Goal: Task Accomplishment & Management: Complete application form

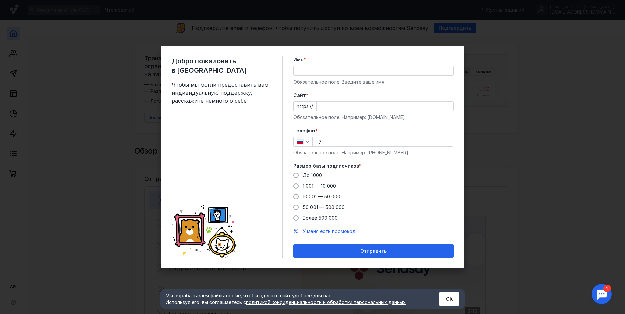
click at [306, 71] on input "Имя *" at bounding box center [374, 70] width 160 height 9
type input "[PERSON_NAME]"
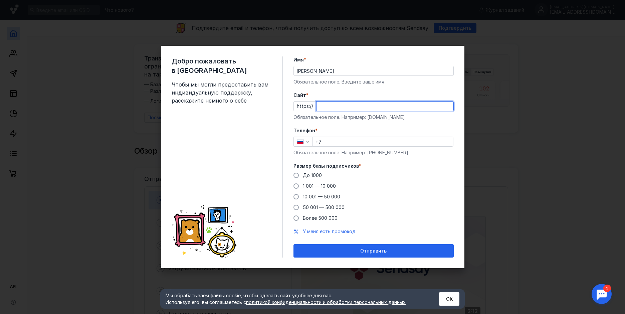
click at [336, 103] on input "Cайт *" at bounding box center [384, 105] width 137 height 9
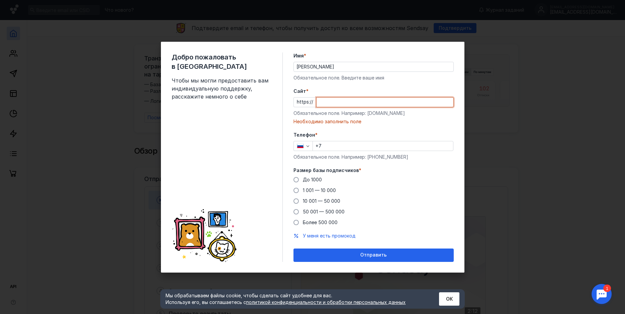
paste input "[DOMAIN_NAME][URL]"
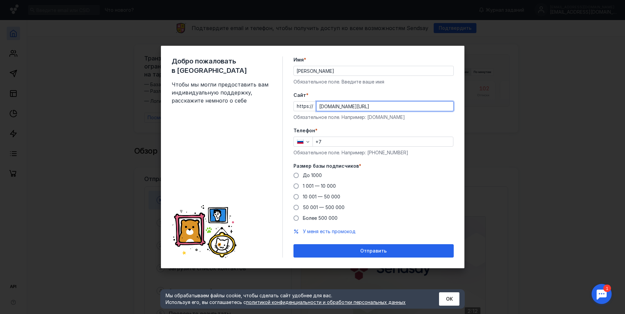
type input "[DOMAIN_NAME][URL]"
click at [335, 141] on input "+7" at bounding box center [383, 141] width 140 height 9
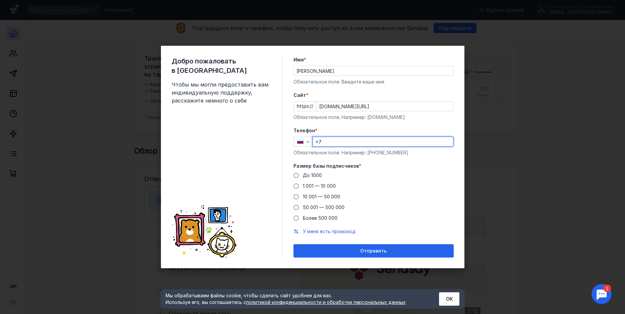
type input "[PHONE_NUMBER]"
click at [297, 175] on span at bounding box center [295, 175] width 5 height 5
click at [0, 0] on input "До 1000" at bounding box center [0, 0] width 0 height 0
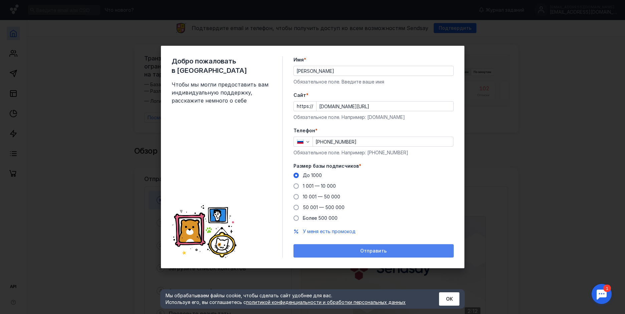
click at [366, 250] on span "Отправить" at bounding box center [373, 251] width 26 height 6
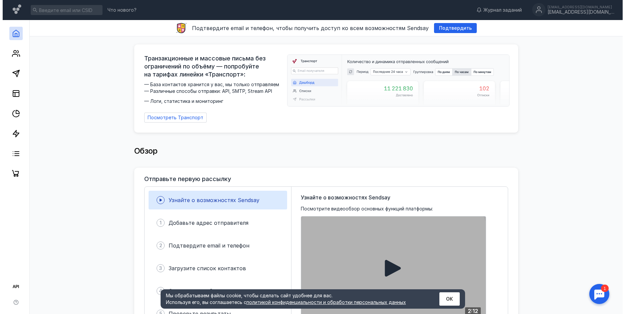
scroll to position [134, 0]
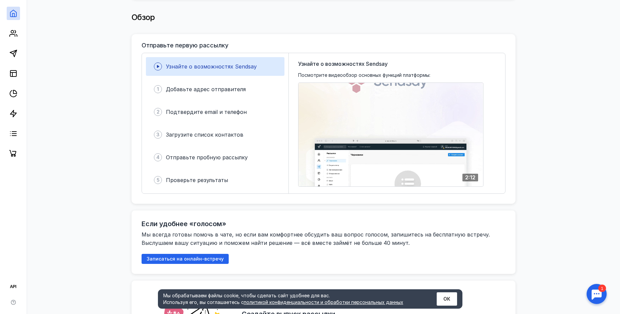
click at [442, 297] on button "ОК" at bounding box center [447, 298] width 20 height 13
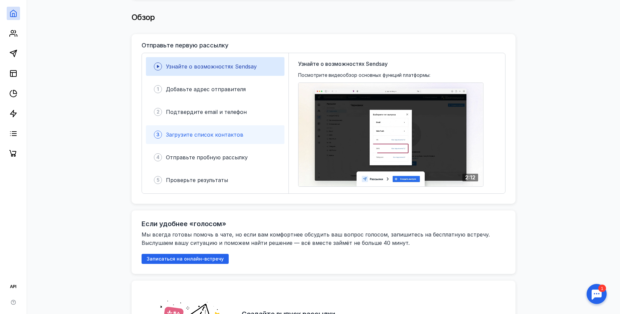
click at [189, 131] on span "Загрузите список контактов" at bounding box center [204, 134] width 77 height 7
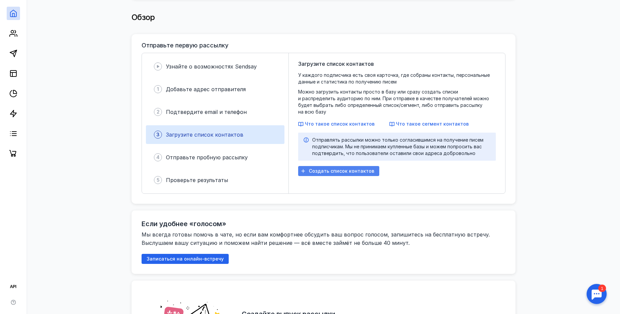
click at [345, 168] on span "Создать список контактов" at bounding box center [341, 171] width 65 height 6
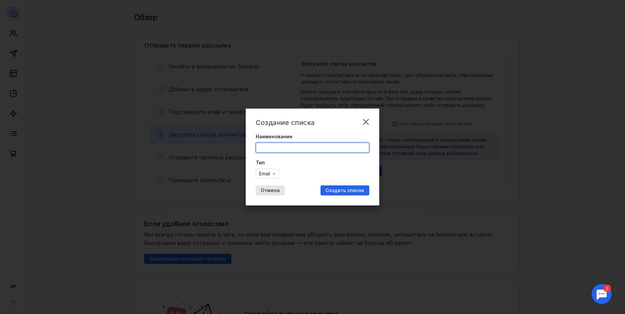
click at [286, 144] on input "Наименование" at bounding box center [312, 147] width 113 height 9
type input "ООО Авис"
click at [346, 191] on span "Создать список" at bounding box center [344, 191] width 39 height 6
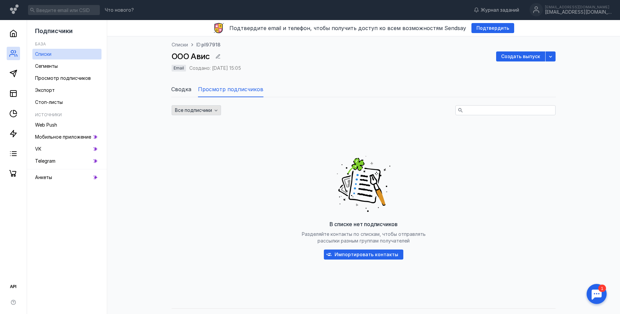
click at [217, 110] on icon "button" at bounding box center [216, 111] width 3 height 2
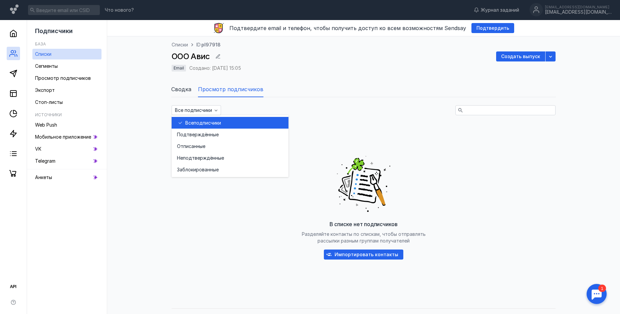
click at [208, 123] on span "подписчики" at bounding box center [207, 123] width 27 height 7
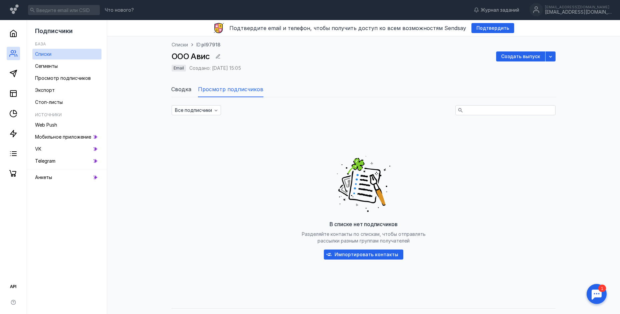
click at [353, 255] on span "Импортировать контакты" at bounding box center [367, 255] width 64 height 6
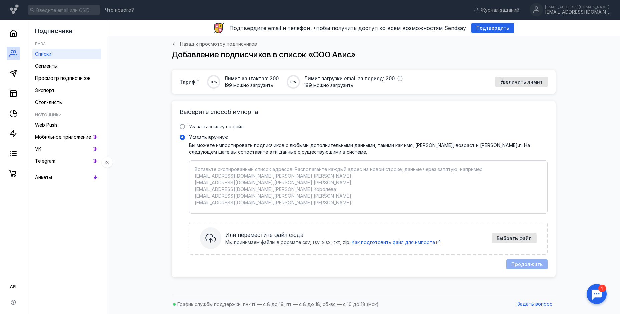
click at [47, 51] on span "Списки" at bounding box center [43, 54] width 16 height 6
